Goal: Task Accomplishment & Management: Use online tool/utility

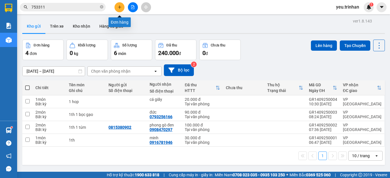
click at [119, 9] on button at bounding box center [119, 7] width 10 height 10
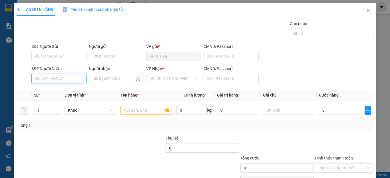
click at [45, 80] on input "SĐT Người Nhận" at bounding box center [58, 78] width 55 height 9
type input "0855343090"
click at [49, 87] on div "0855343090 - vũ" at bounding box center [58, 90] width 47 height 6
type input "vũ"
type input "30.000"
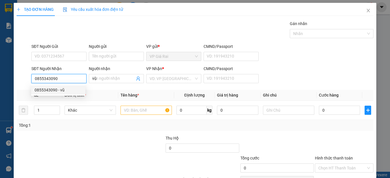
type input "30.000"
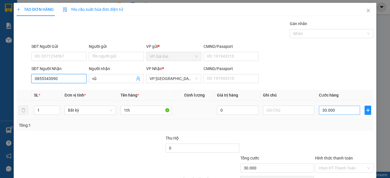
type input "0855343090"
click at [334, 111] on input "30.000" at bounding box center [339, 110] width 41 height 9
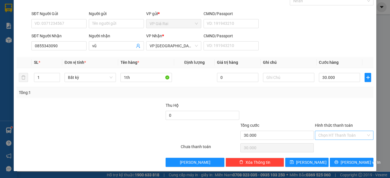
click at [335, 134] on input "Hình thức thanh toán" at bounding box center [342, 135] width 48 height 9
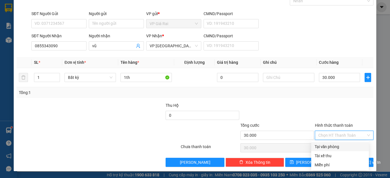
click at [330, 147] on div "Tại văn phòng" at bounding box center [340, 147] width 51 height 6
type input "0"
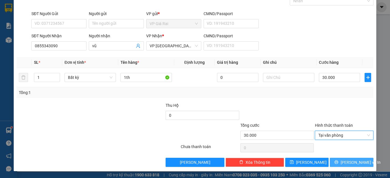
click at [346, 165] on span "[PERSON_NAME] và In" at bounding box center [360, 163] width 40 height 6
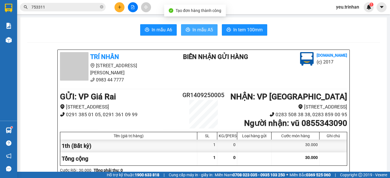
click at [195, 27] on span "In mẫu A5" at bounding box center [202, 29] width 21 height 7
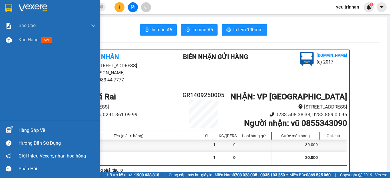
click at [8, 6] on img at bounding box center [8, 8] width 7 height 9
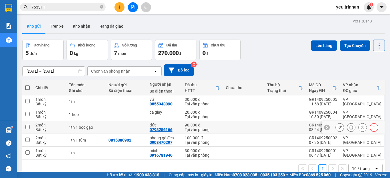
click at [27, 127] on input "checkbox" at bounding box center [27, 127] width 4 height 4
checkbox input "true"
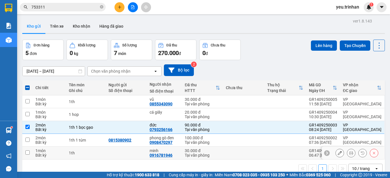
click at [27, 152] on input "checkbox" at bounding box center [27, 153] width 4 height 4
checkbox input "true"
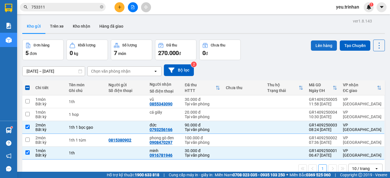
click at [322, 45] on button "Lên hàng" at bounding box center [324, 46] width 26 height 10
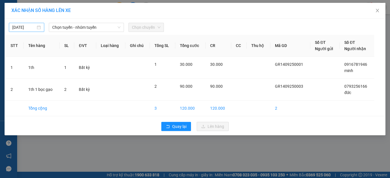
click at [27, 26] on input "[DATE]" at bounding box center [23, 27] width 23 height 6
type input "[DATE]"
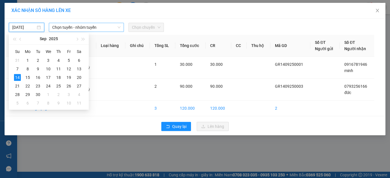
click at [71, 28] on span "Chọn tuyến - nhóm tuyến" at bounding box center [86, 27] width 68 height 9
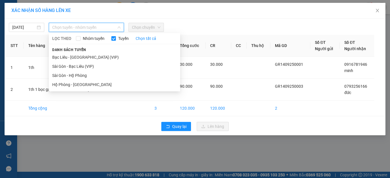
drag, startPoint x: 68, startPoint y: 57, endPoint x: 97, endPoint y: 45, distance: 31.2
click at [71, 56] on li "Bạc Liêu - [GEOGRAPHIC_DATA] (VIP)" at bounding box center [114, 57] width 131 height 9
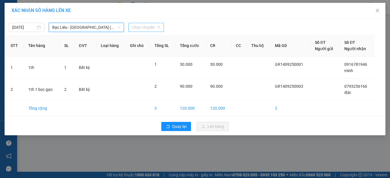
click at [147, 28] on span "Chọn chuyến" at bounding box center [146, 27] width 29 height 9
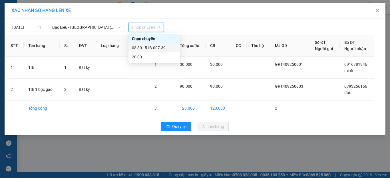
click at [155, 47] on div "08:30 - 51B-007.39" at bounding box center [154, 48] width 45 height 6
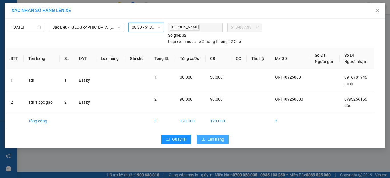
click at [208, 139] on span "Lên hàng" at bounding box center [215, 139] width 17 height 6
